Goal: Task Accomplishment & Management: Manage account settings

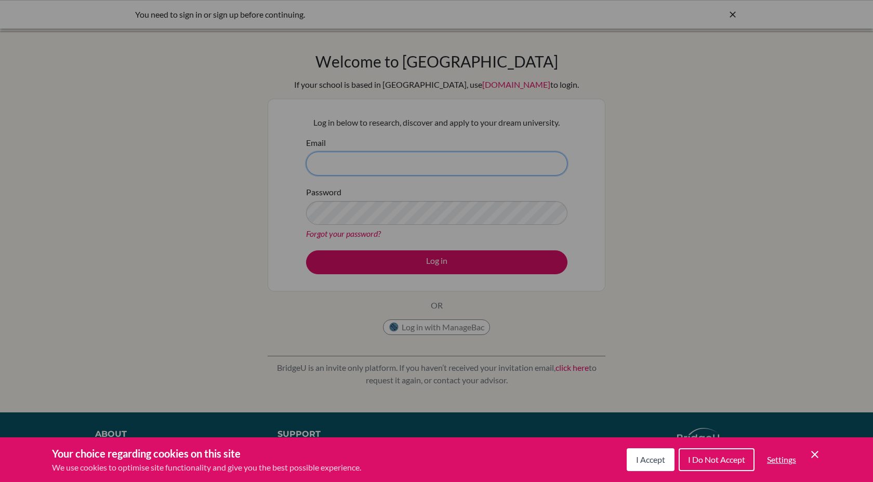
type input "[EMAIL_ADDRESS][DOMAIN_NAME]"
click at [369, 253] on div "Cookie Preferences" at bounding box center [436, 241] width 873 height 482
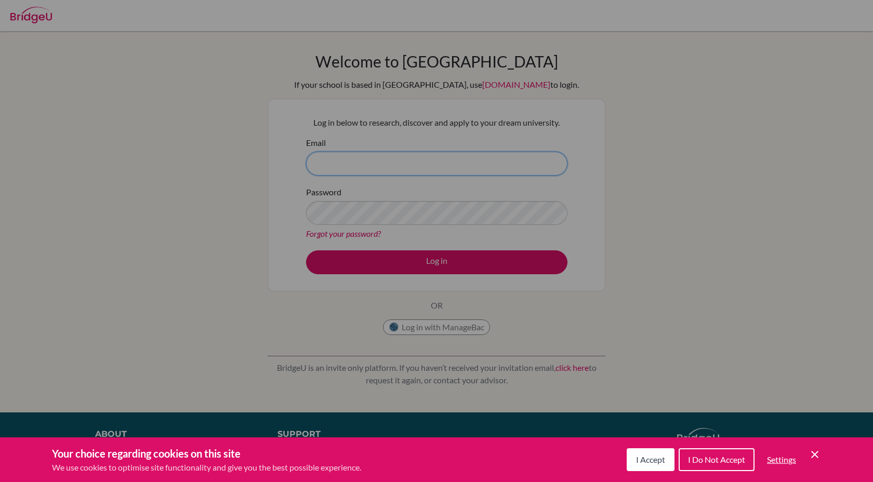
type input "[EMAIL_ADDRESS][DOMAIN_NAME]"
click at [424, 271] on div "Cookie Preferences" at bounding box center [436, 241] width 873 height 482
click at [642, 456] on span "I Accept" at bounding box center [650, 460] width 29 height 10
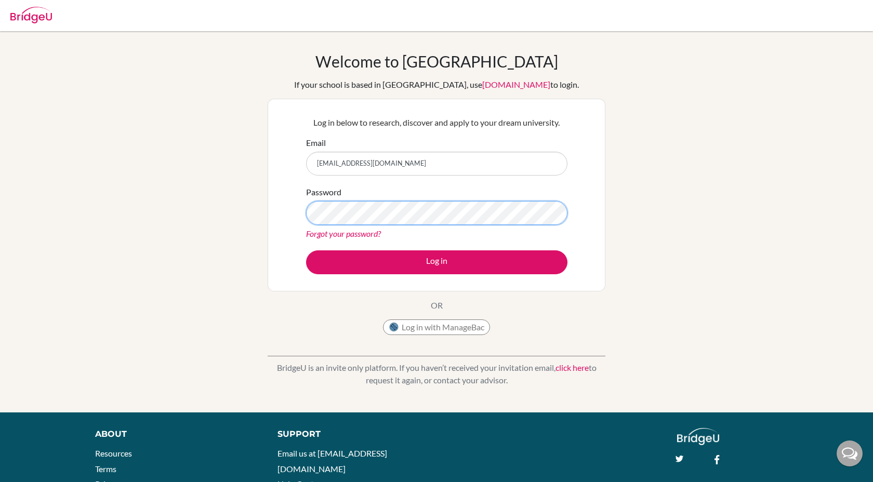
click at [306, 251] on button "Log in" at bounding box center [437, 263] width 262 height 24
